Goal: Task Accomplishment & Management: Manage account settings

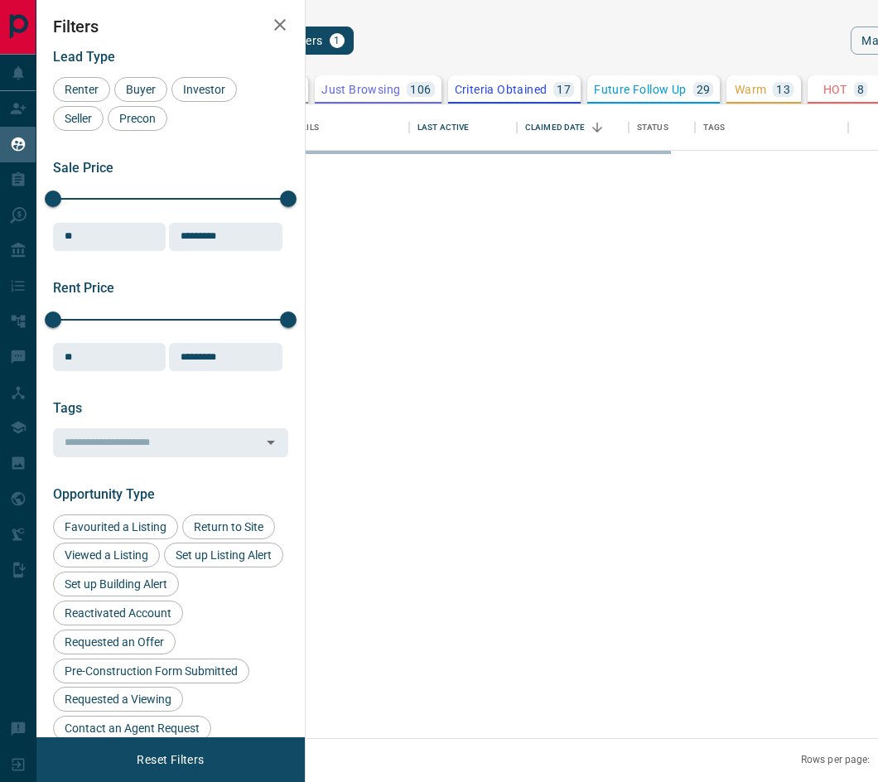
scroll to position [621, 539]
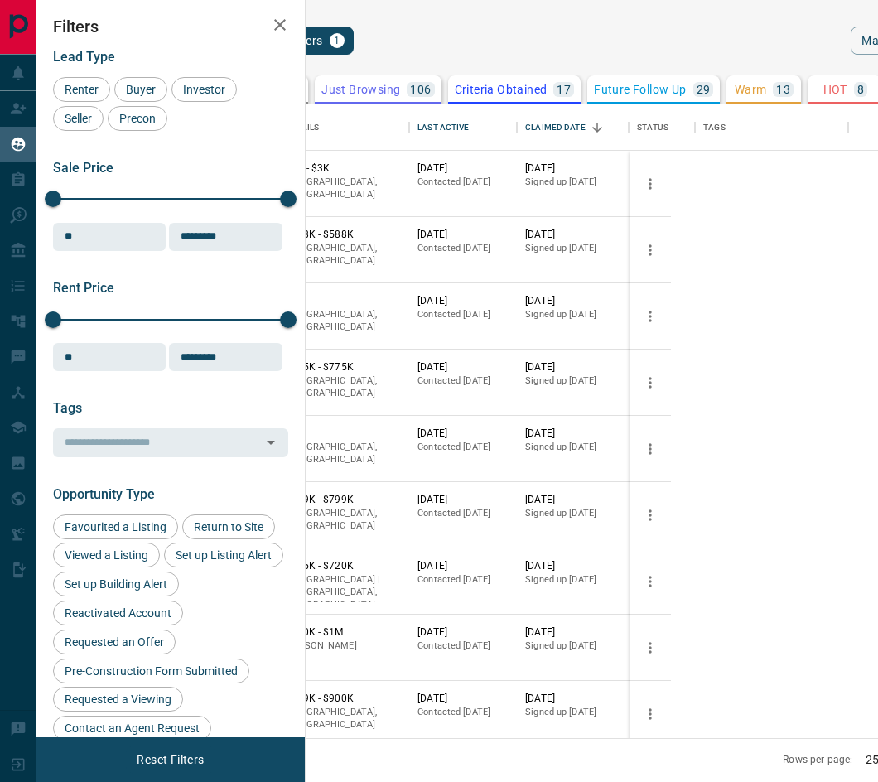
drag, startPoint x: 278, startPoint y: 35, endPoint x: 525, endPoint y: 93, distance: 254.5
click at [278, 35] on button "button" at bounding box center [280, 24] width 33 height 33
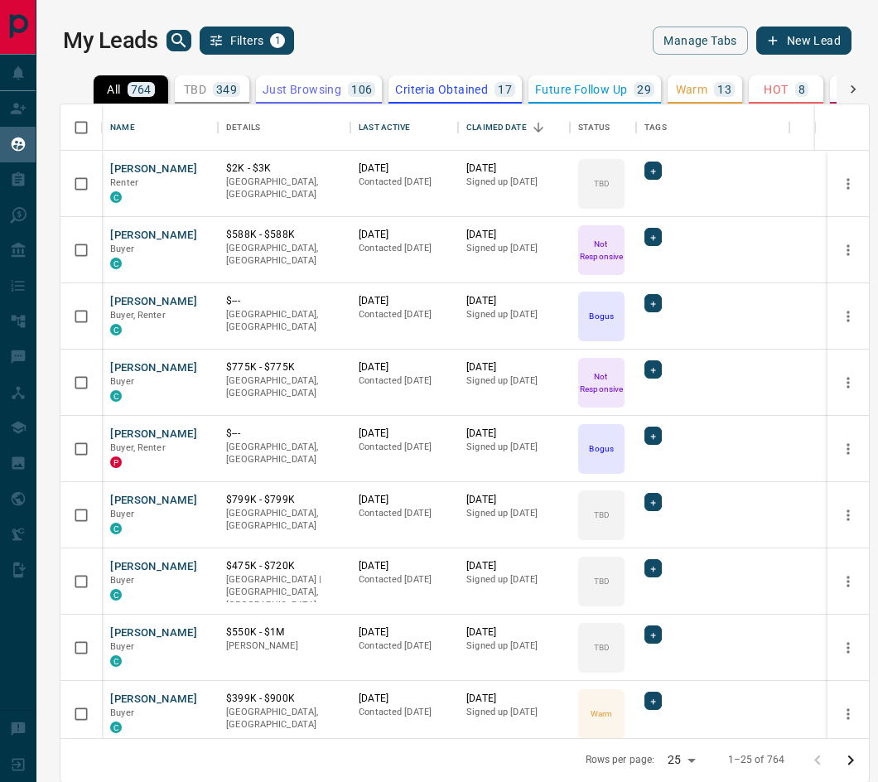
scroll to position [621, 796]
click at [198, 91] on p "TBD" at bounding box center [195, 90] width 22 height 12
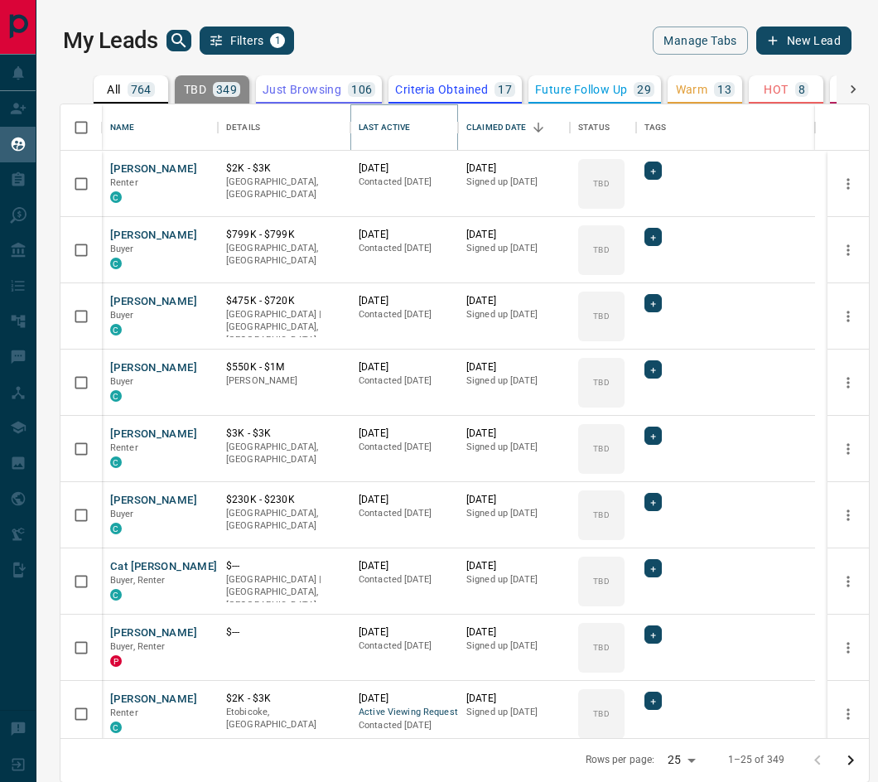
click at [419, 127] on icon "Sort" at bounding box center [421, 127] width 15 height 15
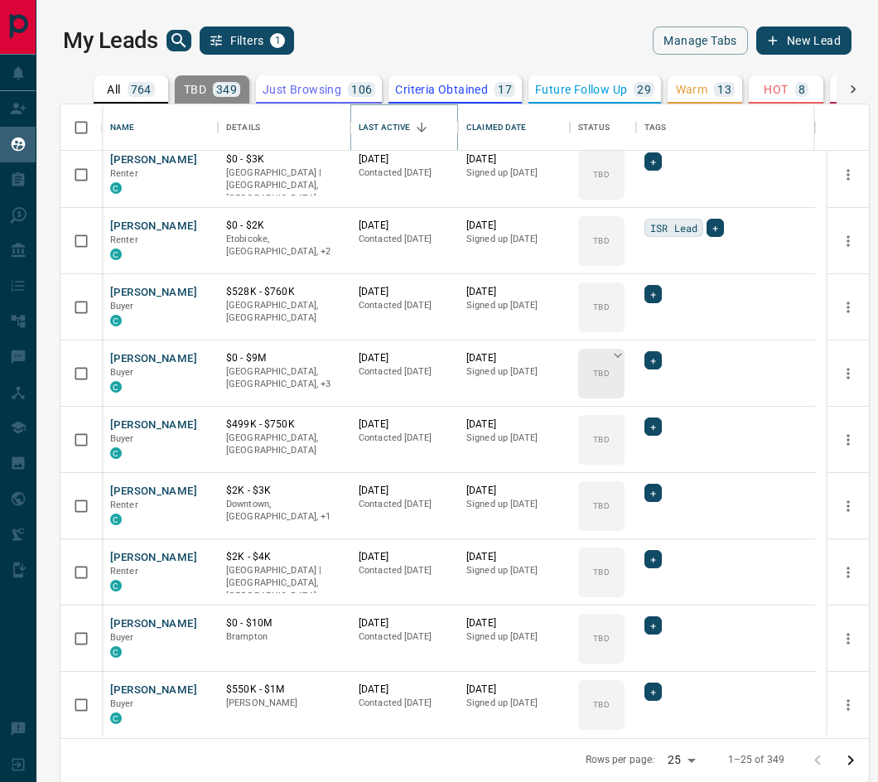
scroll to position [1, 0]
drag, startPoint x: 829, startPoint y: 762, endPoint x: 844, endPoint y: 764, distance: 15.1
click at [842, 764] on div at bounding box center [834, 759] width 66 height 33
click at [847, 764] on icon "Go to next page" at bounding box center [851, 760] width 20 height 20
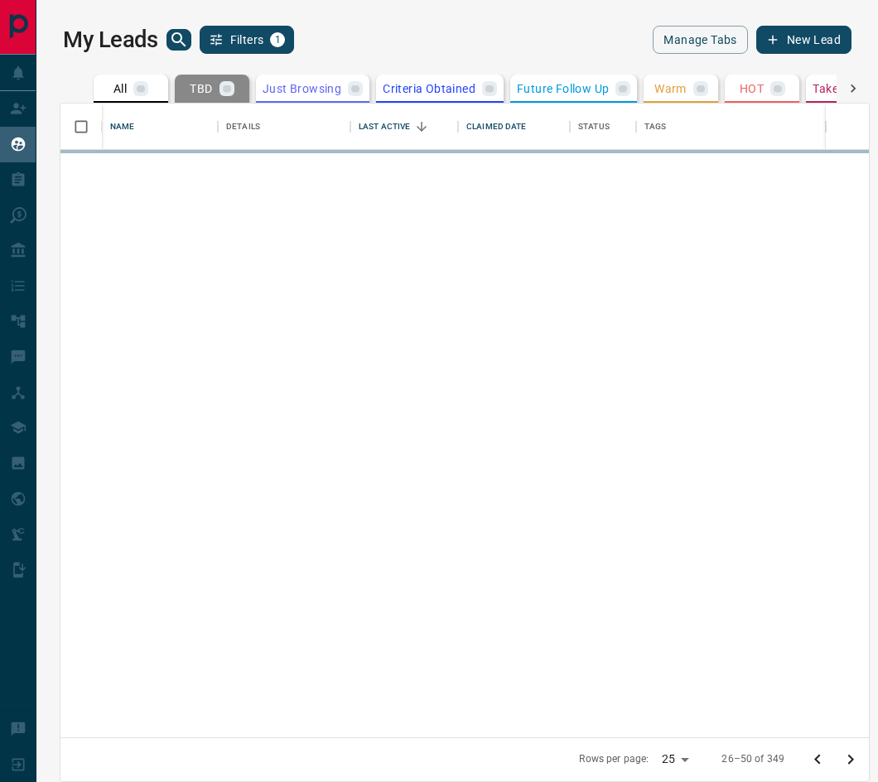
scroll to position [0, 0]
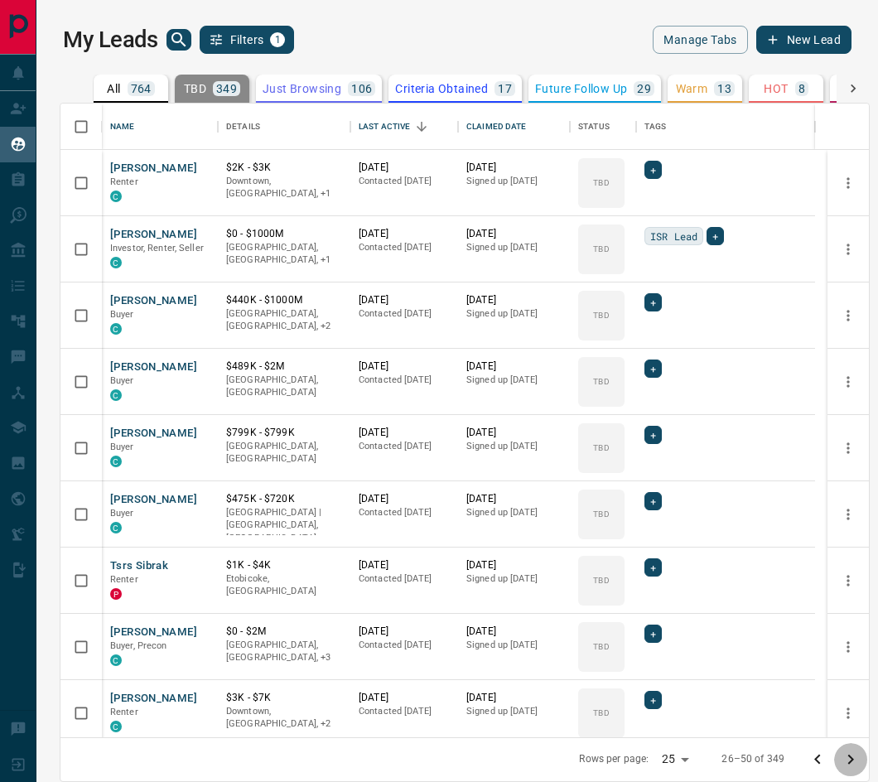
click at [847, 764] on icon "Go to next page" at bounding box center [851, 760] width 20 height 20
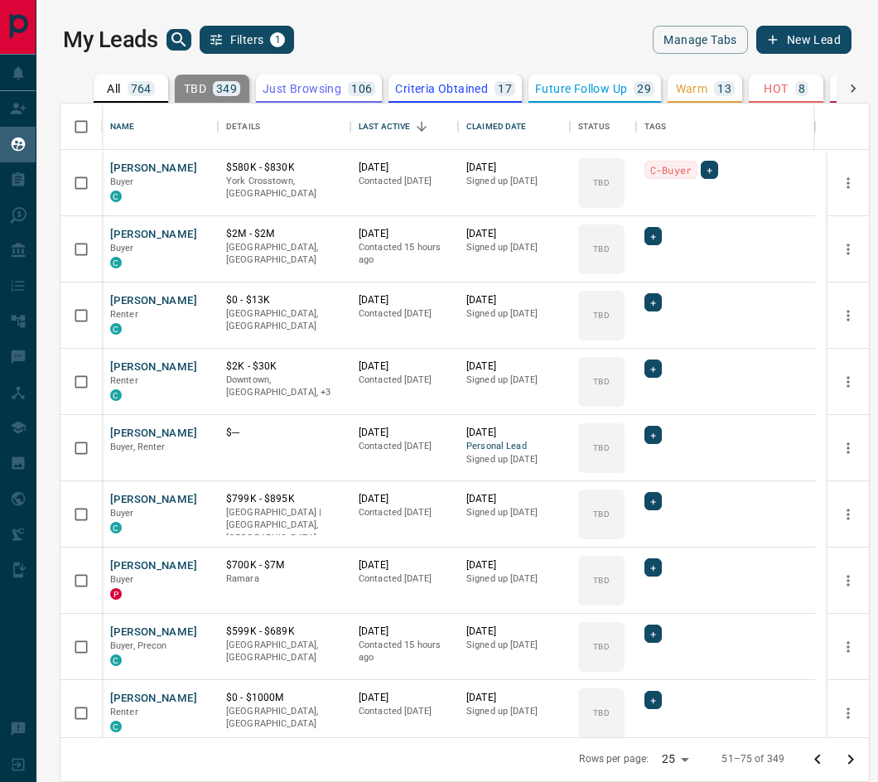
click at [847, 764] on icon "Go to next page" at bounding box center [851, 760] width 20 height 20
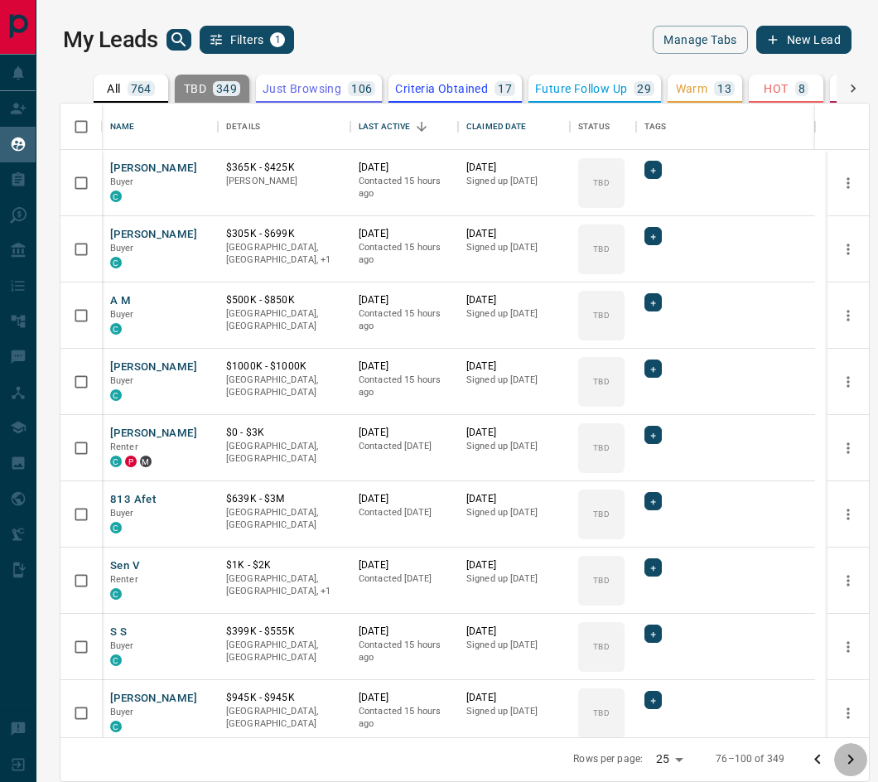
click at [847, 764] on icon "Go to next page" at bounding box center [851, 760] width 20 height 20
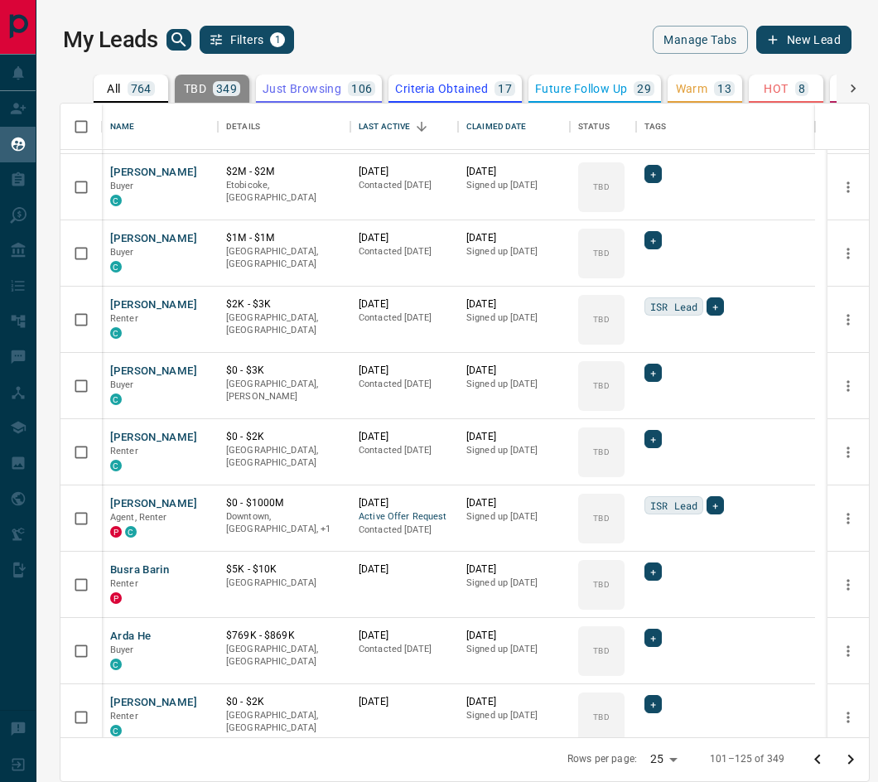
scroll to position [1070, 0]
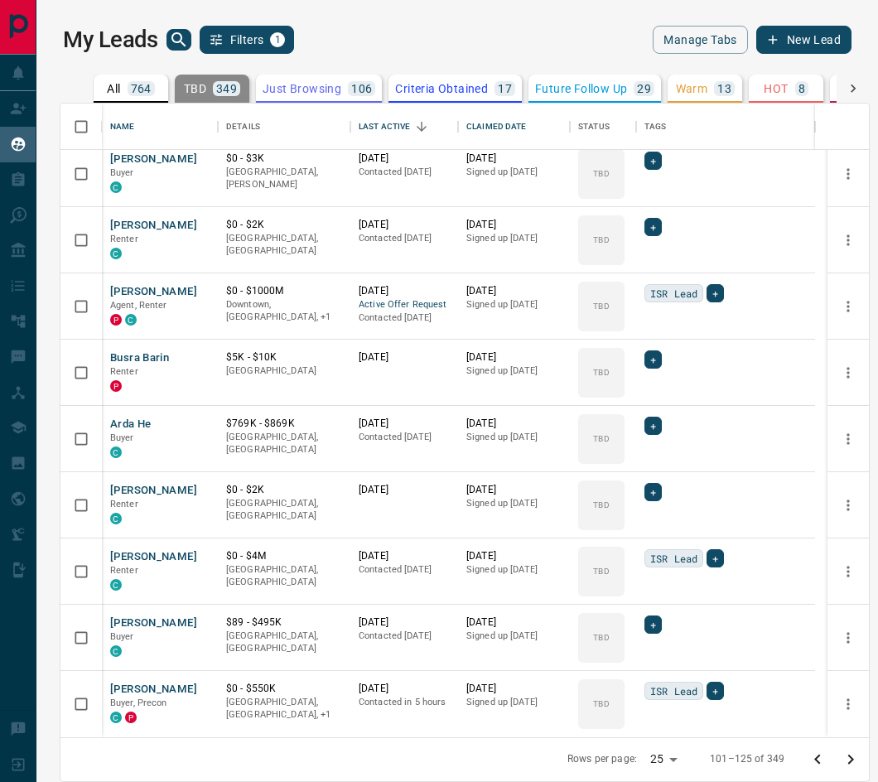
click at [844, 764] on icon "Go to next page" at bounding box center [851, 760] width 20 height 20
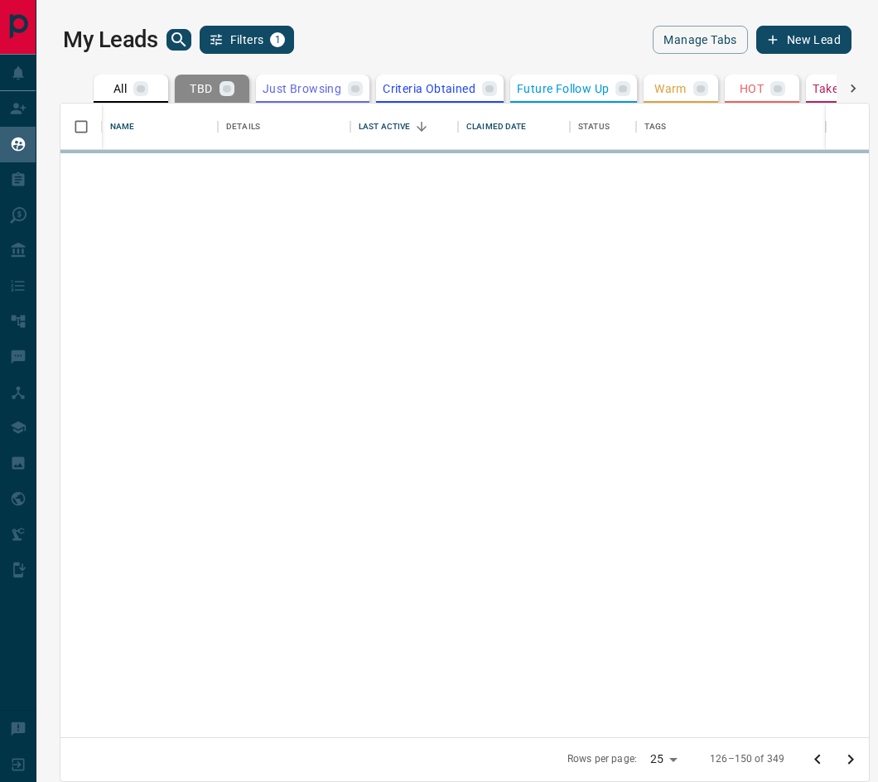
scroll to position [0, 0]
